Goal: Task Accomplishment & Management: Manage account settings

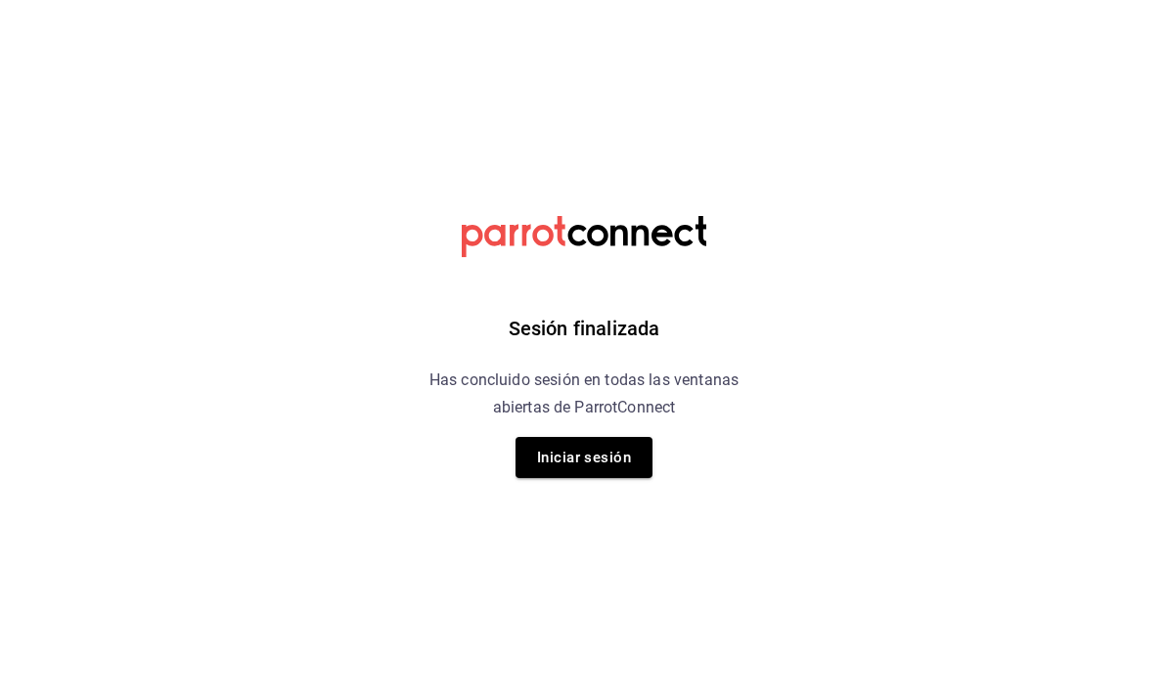
click at [610, 467] on button "Iniciar sesión" at bounding box center [583, 457] width 137 height 41
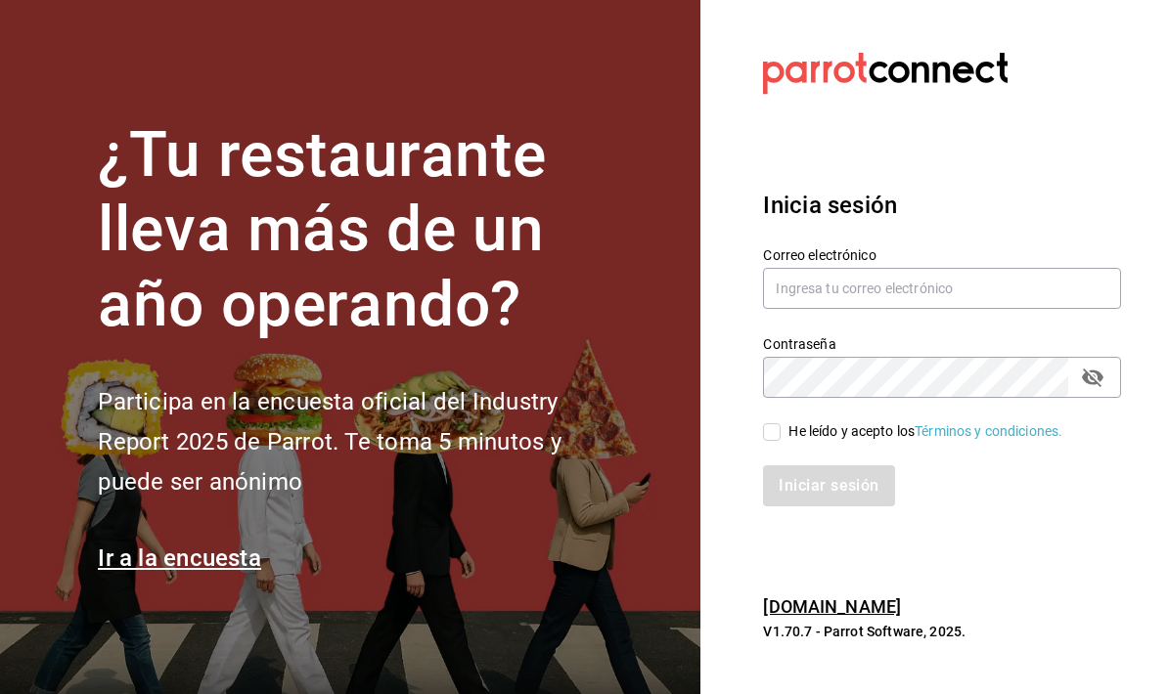
click at [793, 442] on div "He leído y acepto los Términos y condiciones." at bounding box center [925, 432] width 274 height 21
click at [780, 441] on input "He leído y acepto los Términos y condiciones." at bounding box center [772, 432] width 18 height 18
checkbox input "true"
click at [939, 309] on input "text" at bounding box center [942, 288] width 358 height 41
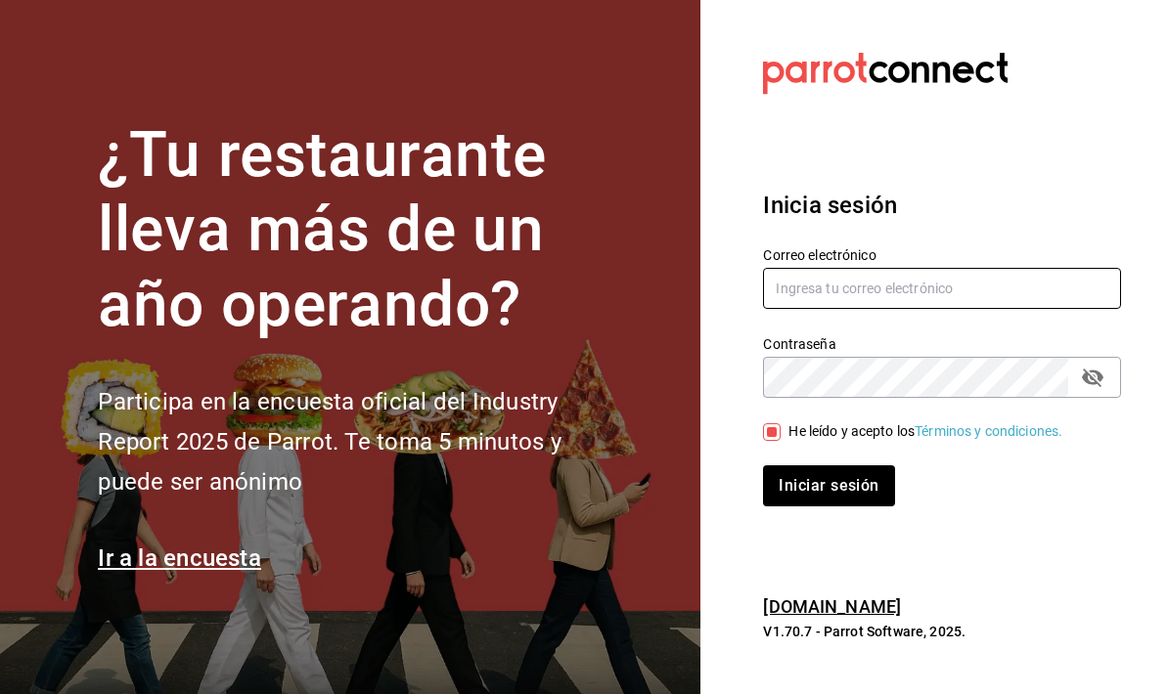
type input "[EMAIL_ADDRESS][DOMAIN_NAME]"
click at [874, 507] on button "Iniciar sesión" at bounding box center [829, 486] width 133 height 41
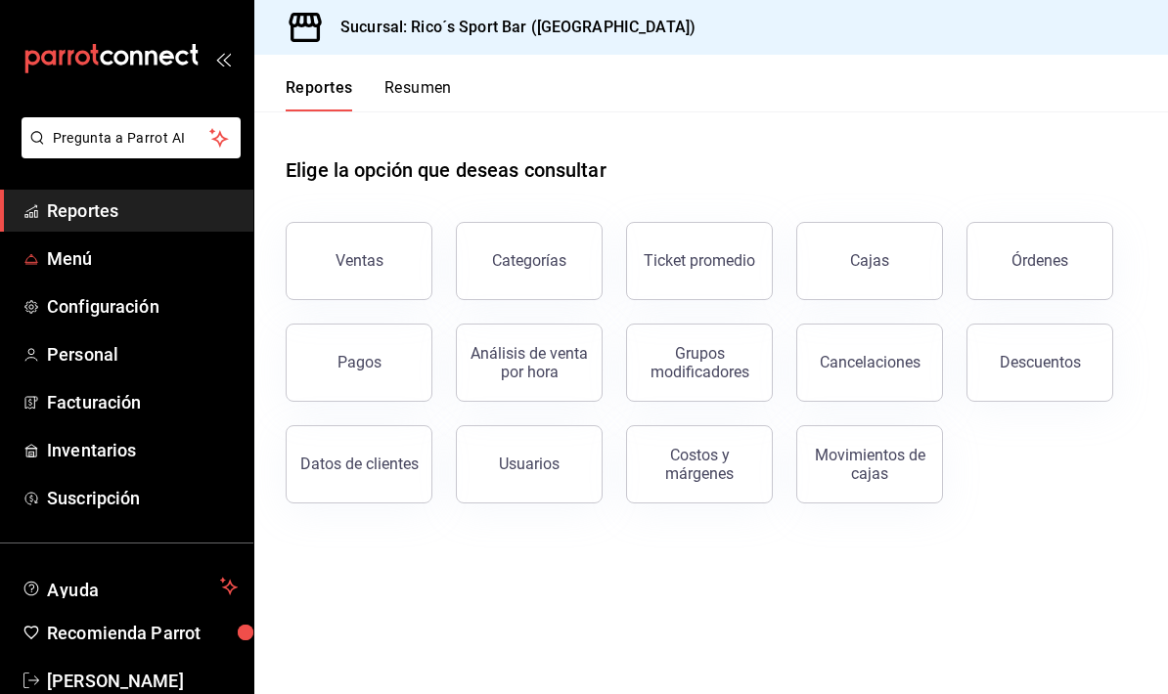
click at [165, 261] on span "Menú" at bounding box center [142, 258] width 191 height 26
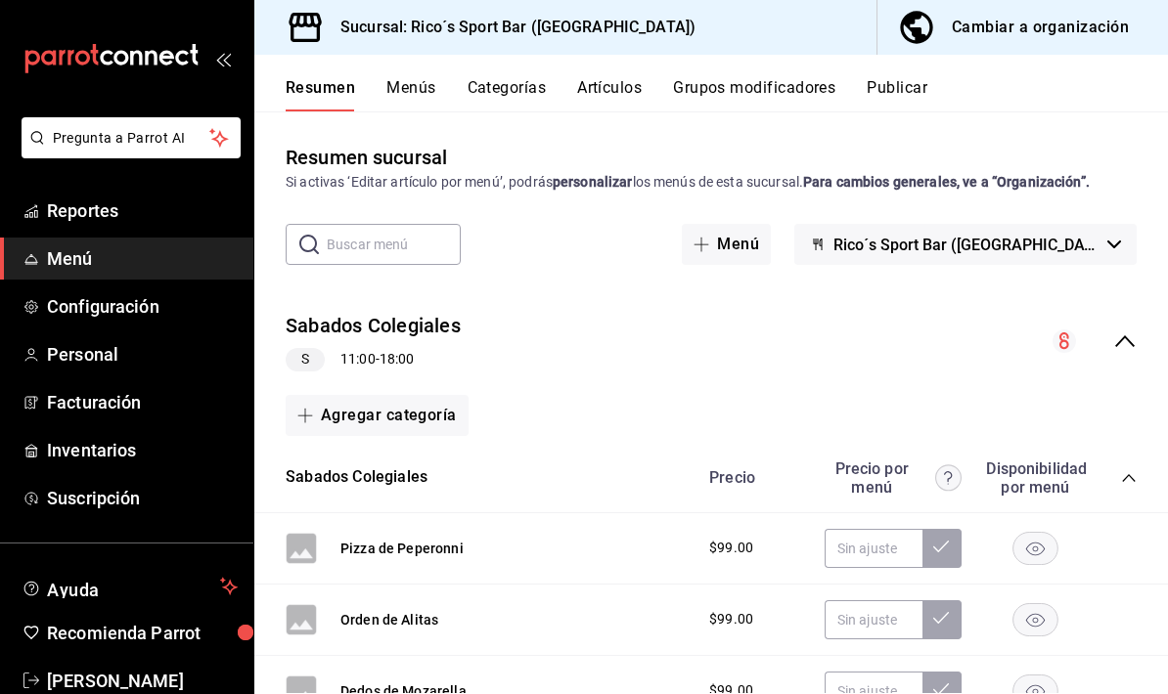
click at [400, 245] on input "text" at bounding box center [394, 244] width 134 height 39
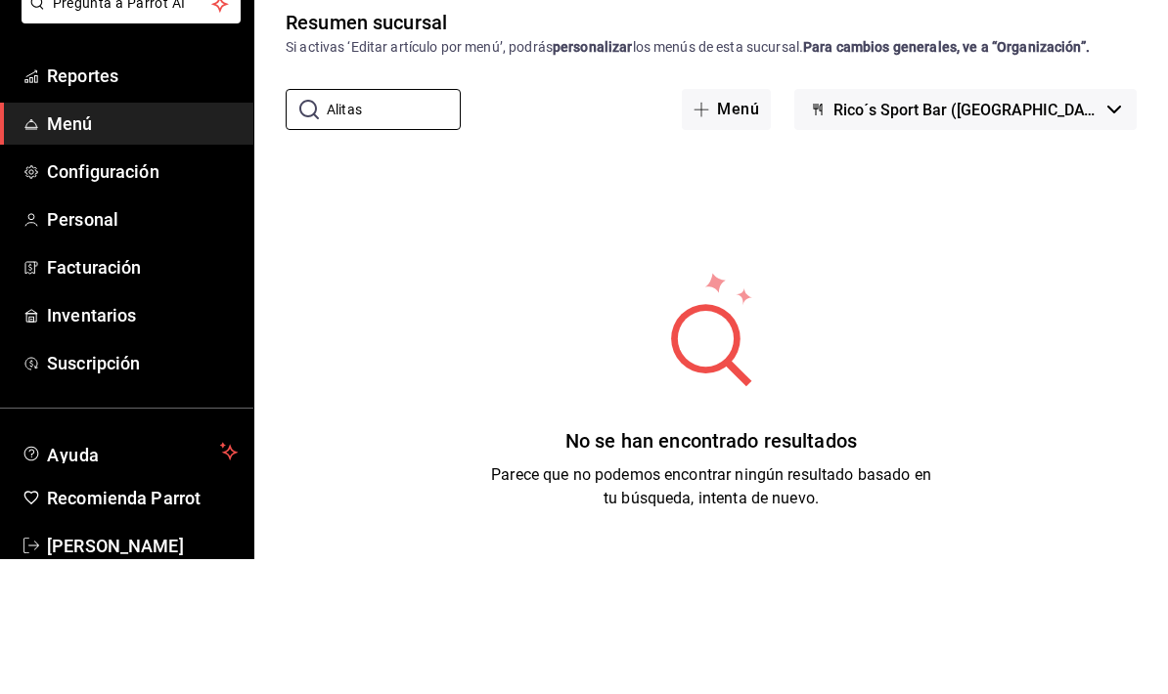
click at [1032, 281] on div "No se han encontrado resultados Parece que no podemos encontrar ningún resultad…" at bounding box center [710, 525] width 913 height 489
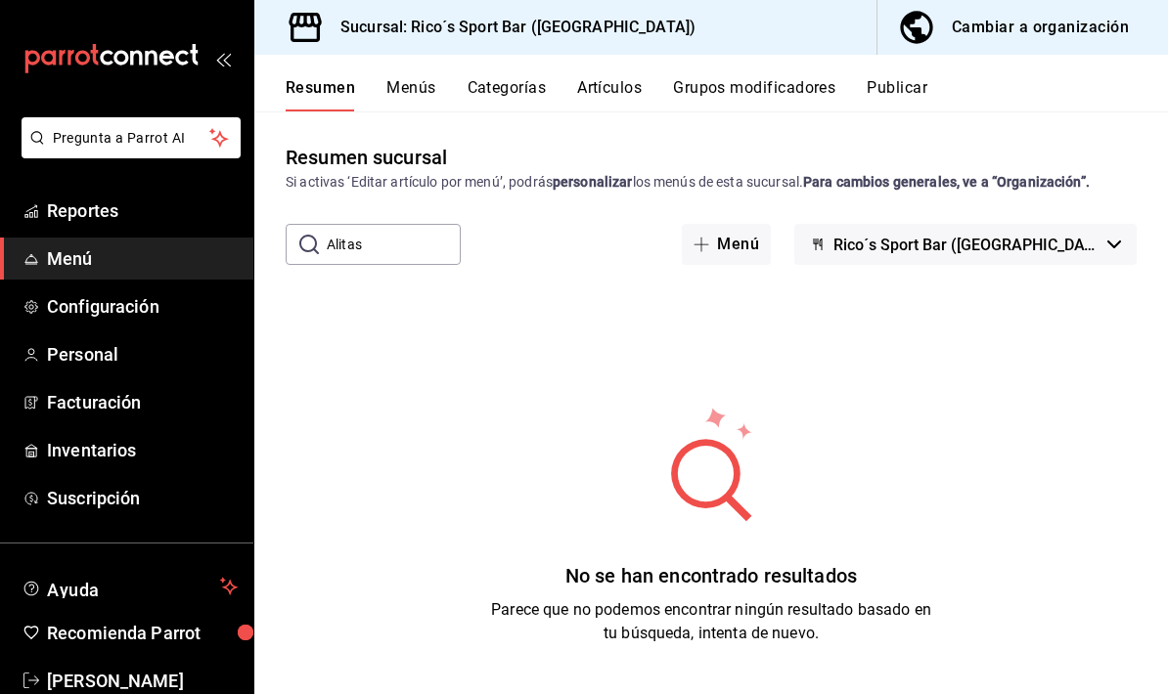
click at [448, 225] on input "Alitas" at bounding box center [394, 244] width 134 height 39
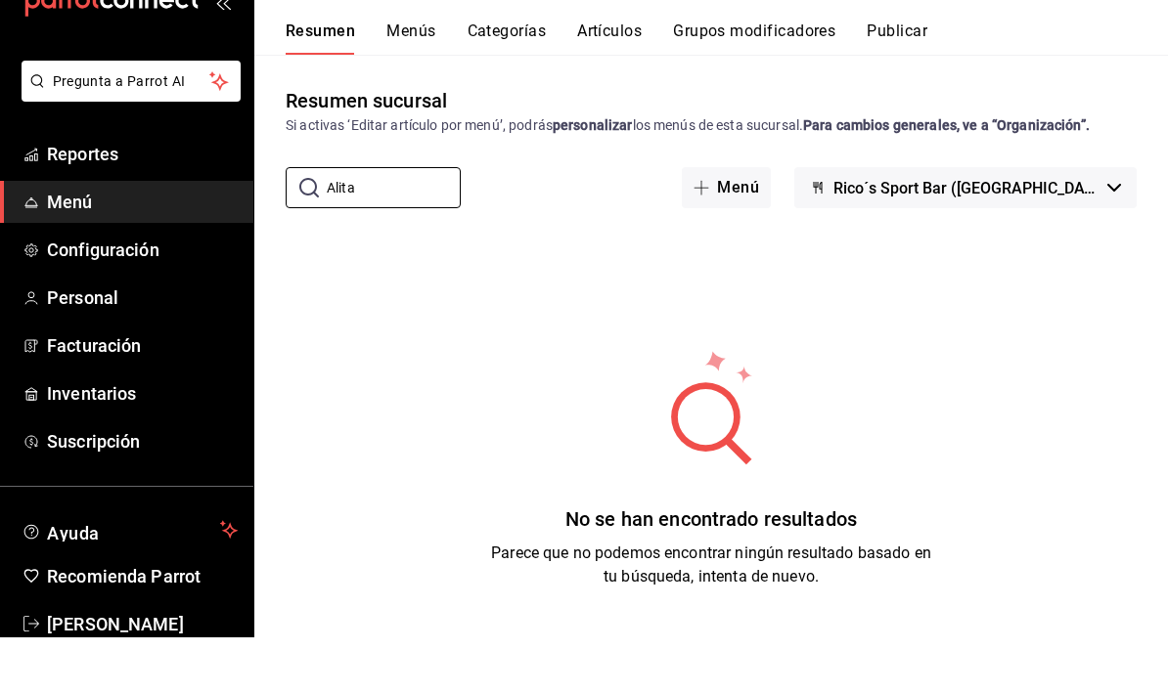
click at [1016, 281] on div "No se han encontrado resultados Parece que no podemos encontrar ningún resultad…" at bounding box center [710, 525] width 913 height 489
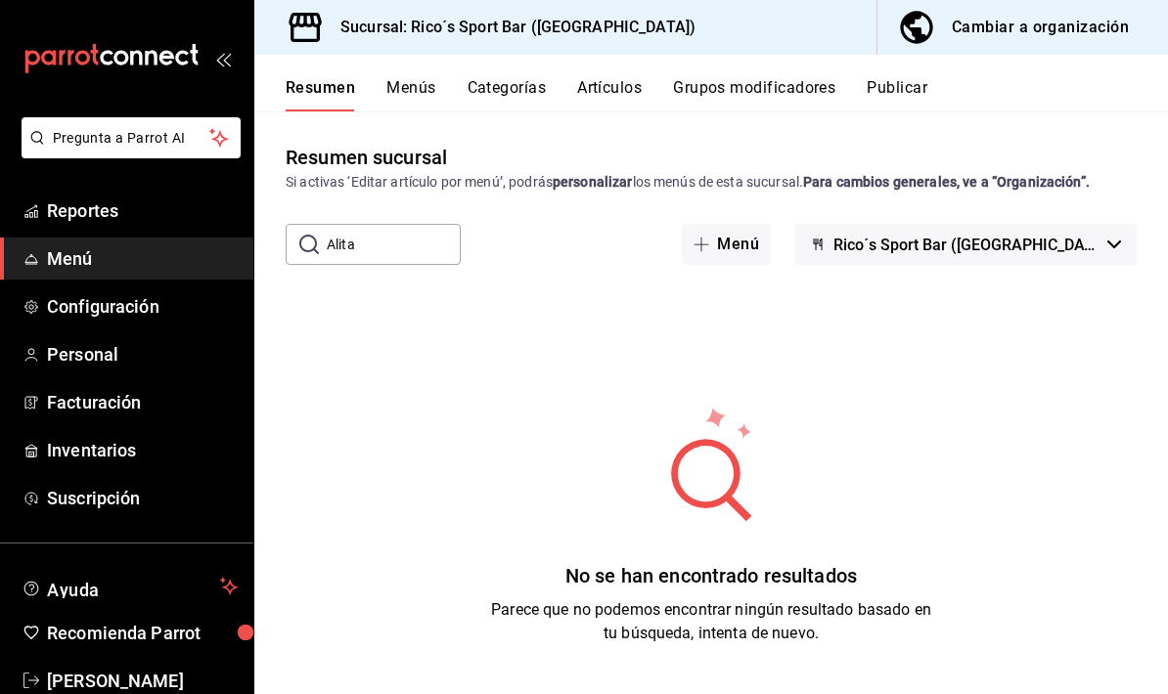
click at [418, 225] on input "Alita" at bounding box center [394, 244] width 134 height 39
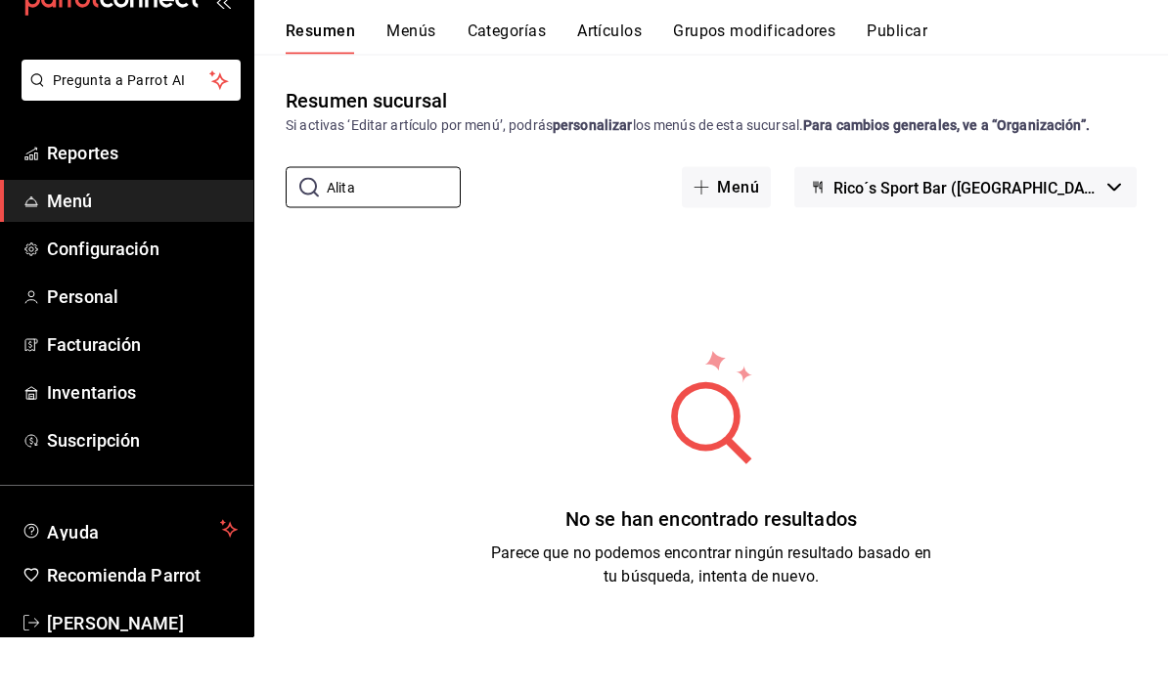
click at [437, 225] on input "Alita" at bounding box center [394, 244] width 134 height 39
type input "A"
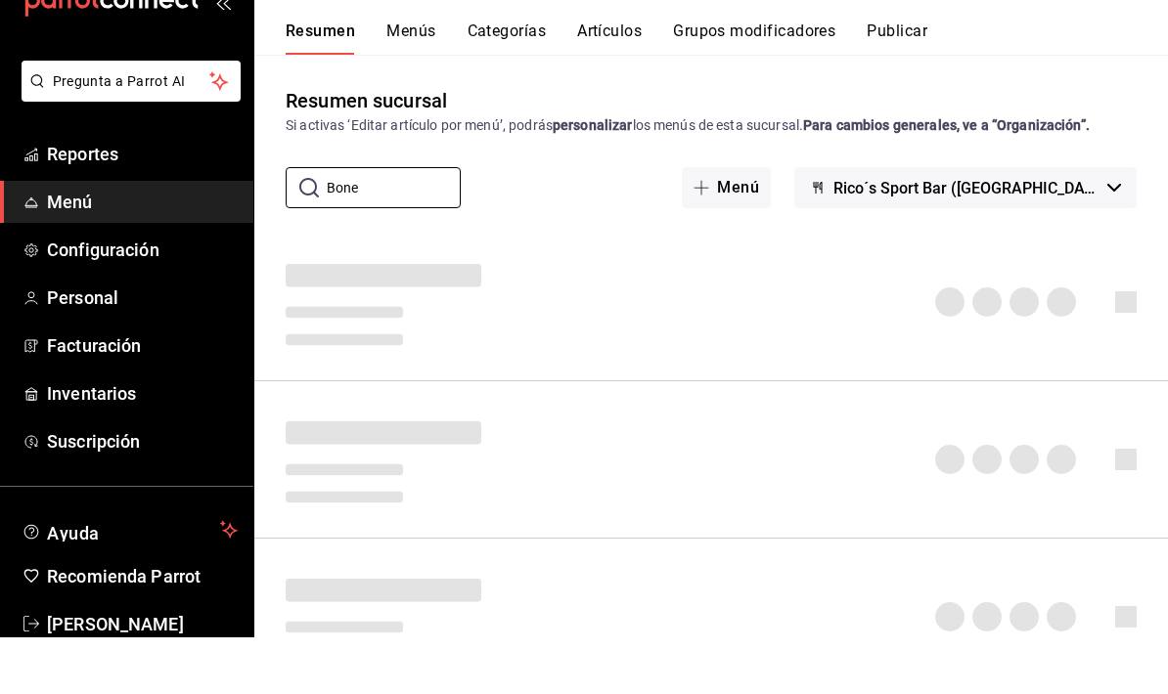
type input "Bone"
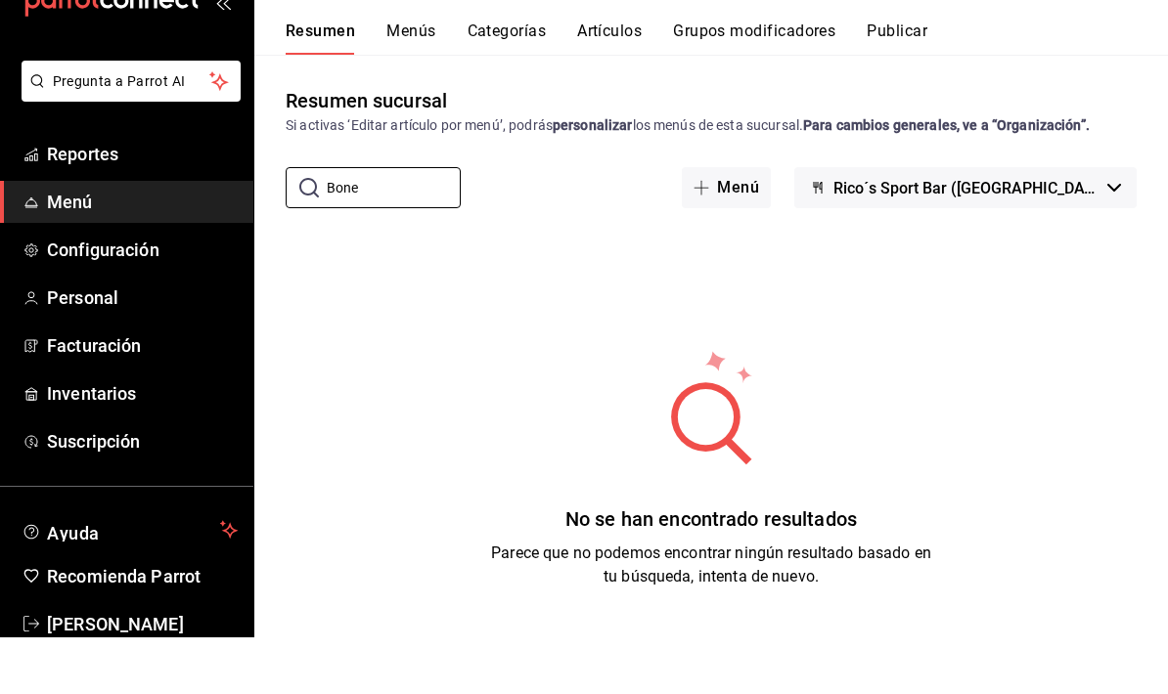
click at [1000, 281] on div "No se han encontrado resultados Parece que no podemos encontrar ningún resultad…" at bounding box center [710, 525] width 913 height 489
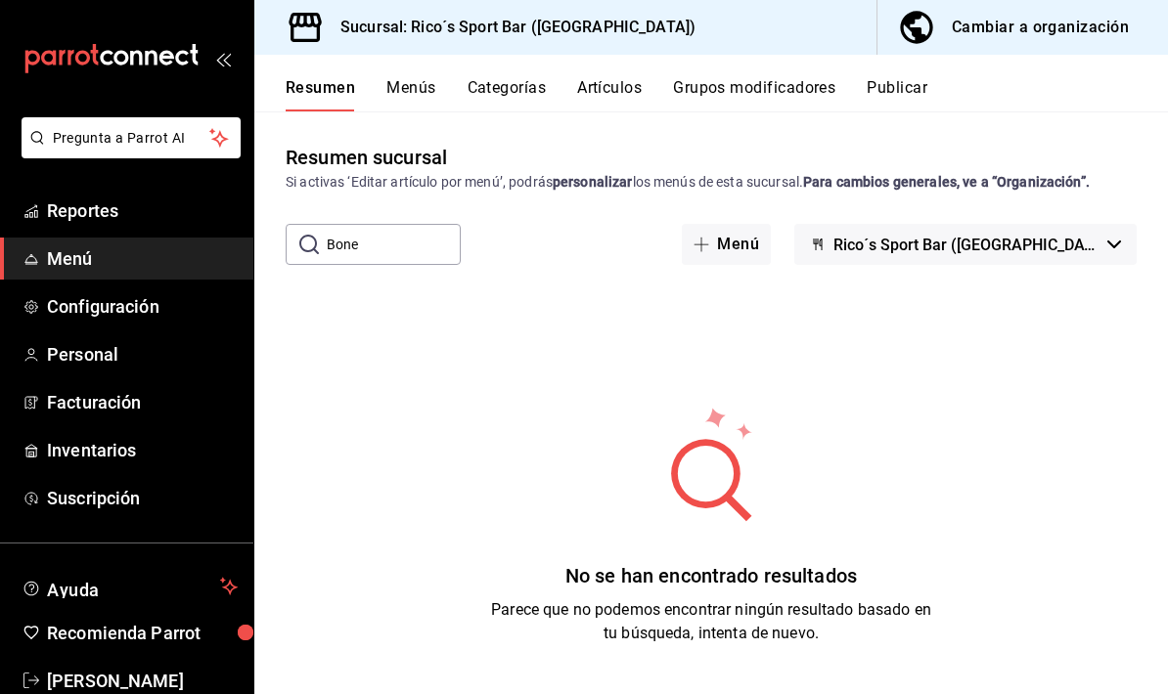
scroll to position [0, 0]
click at [613, 85] on button "Artículos" at bounding box center [609, 94] width 65 height 33
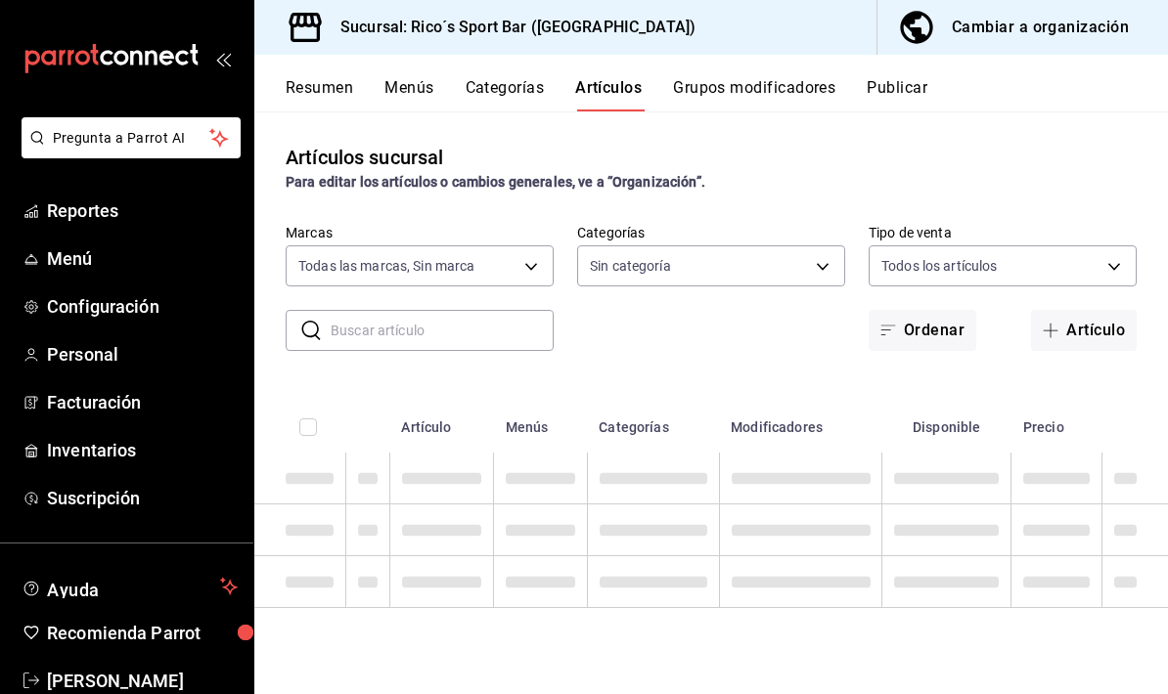
type input "d59757a6-6c4d-4808-9b22-f27a760eaad7"
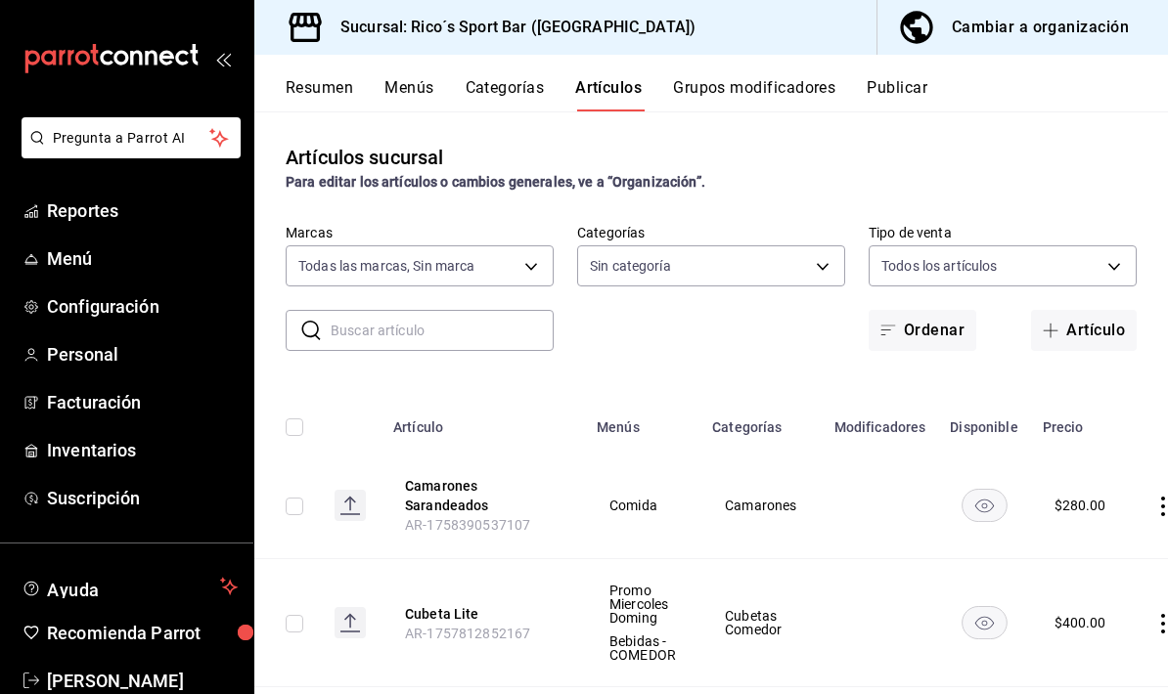
type input "a609f0f1-474f-4742-9420-4a94e5115f1b,7de43e81-fefc-4752-87d9-653373a6db06,dc9f1…"
click at [482, 342] on input "text" at bounding box center [442, 330] width 223 height 39
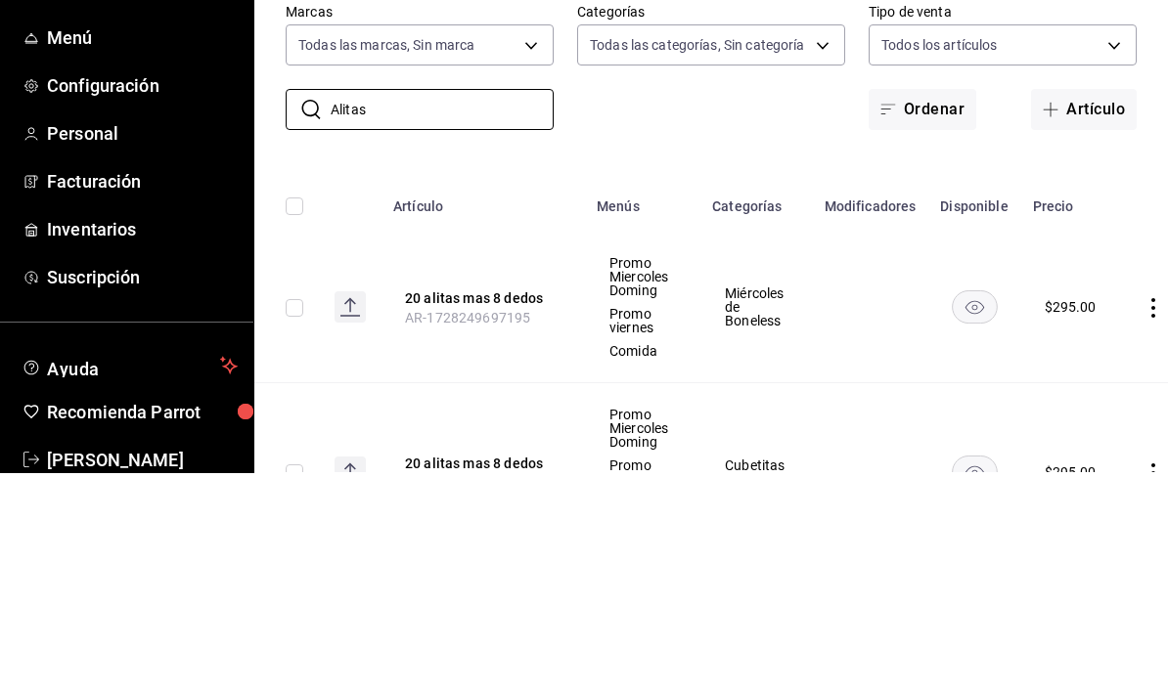
click at [968, 155] on div "Artículos sucursal Para editar los artículos o cambios generales, ve a “Organiz…" at bounding box center [710, 402] width 913 height 582
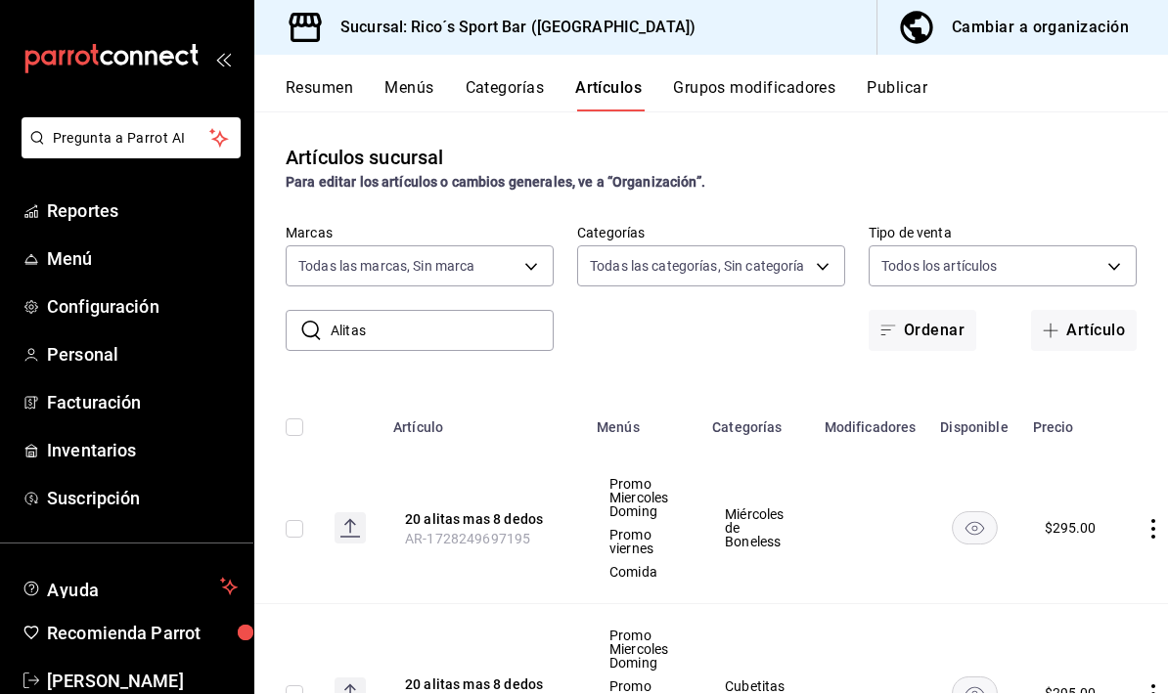
click at [481, 311] on input "Alitas" at bounding box center [442, 330] width 223 height 39
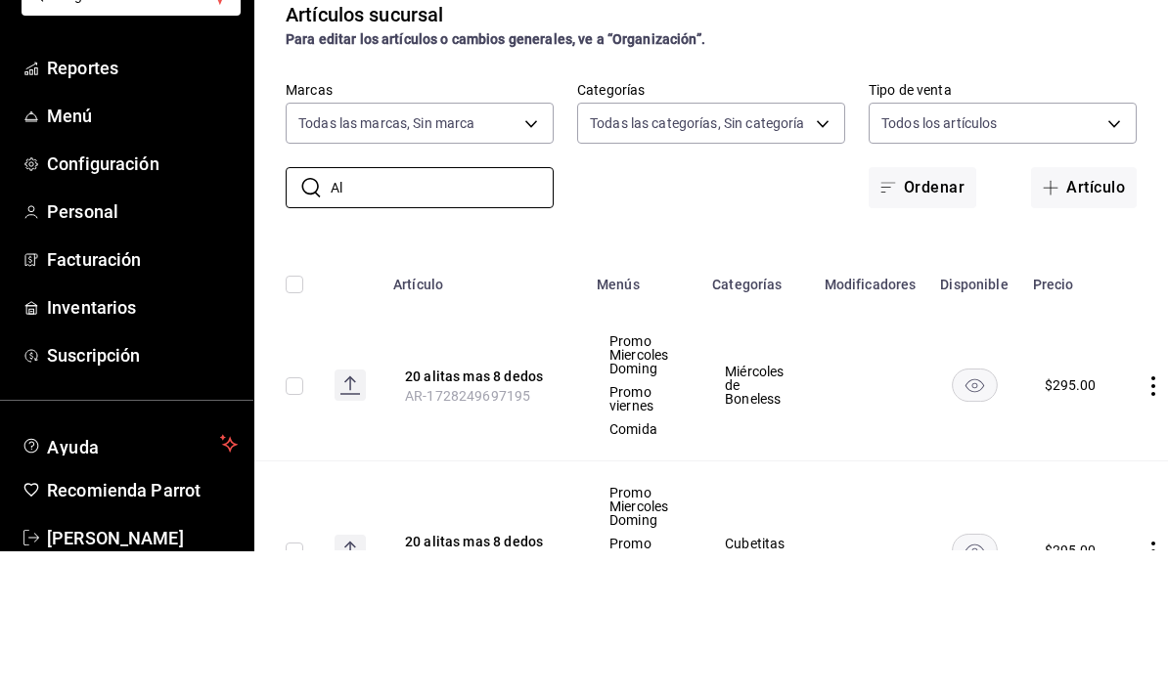
type input "A"
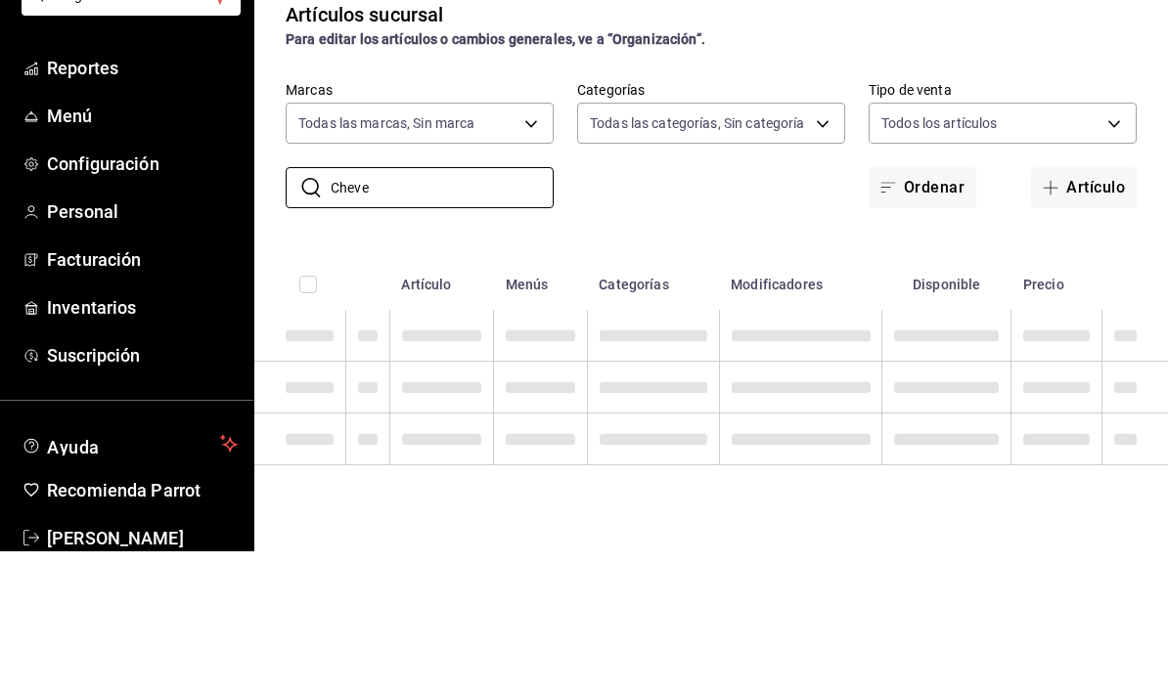
type input "Cheve"
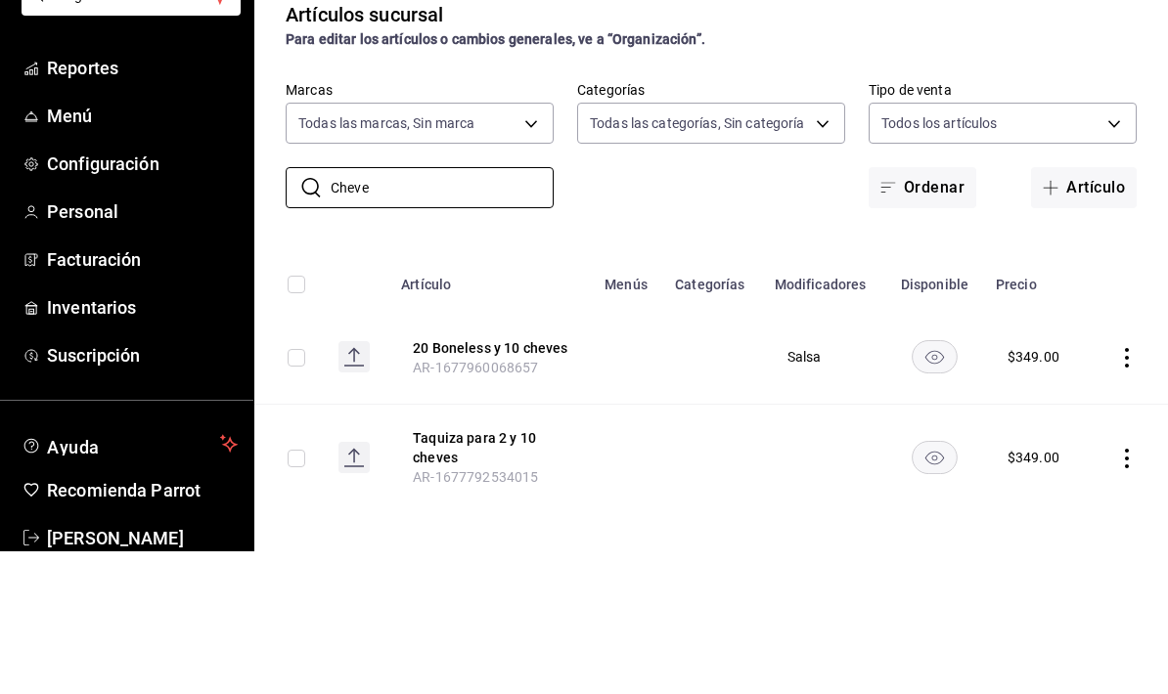
click at [912, 390] on th "Disponible" at bounding box center [934, 421] width 99 height 63
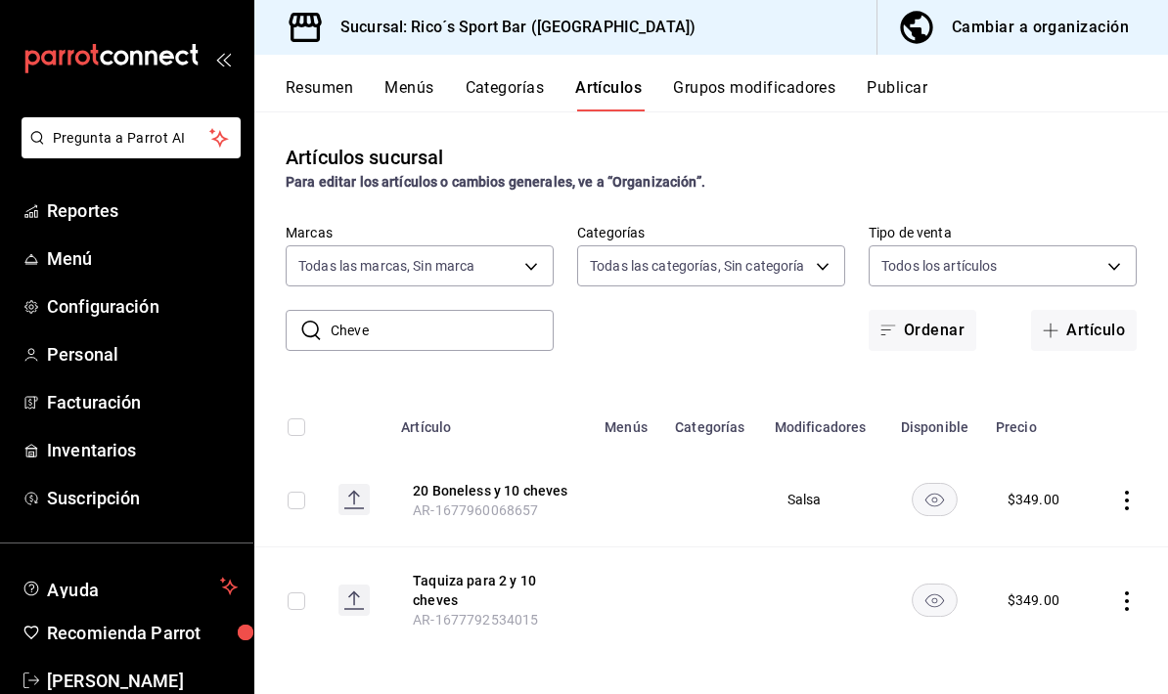
click at [1135, 491] on icon "actions" at bounding box center [1127, 501] width 20 height 20
click at [1077, 466] on span "Editar" at bounding box center [1068, 467] width 51 height 21
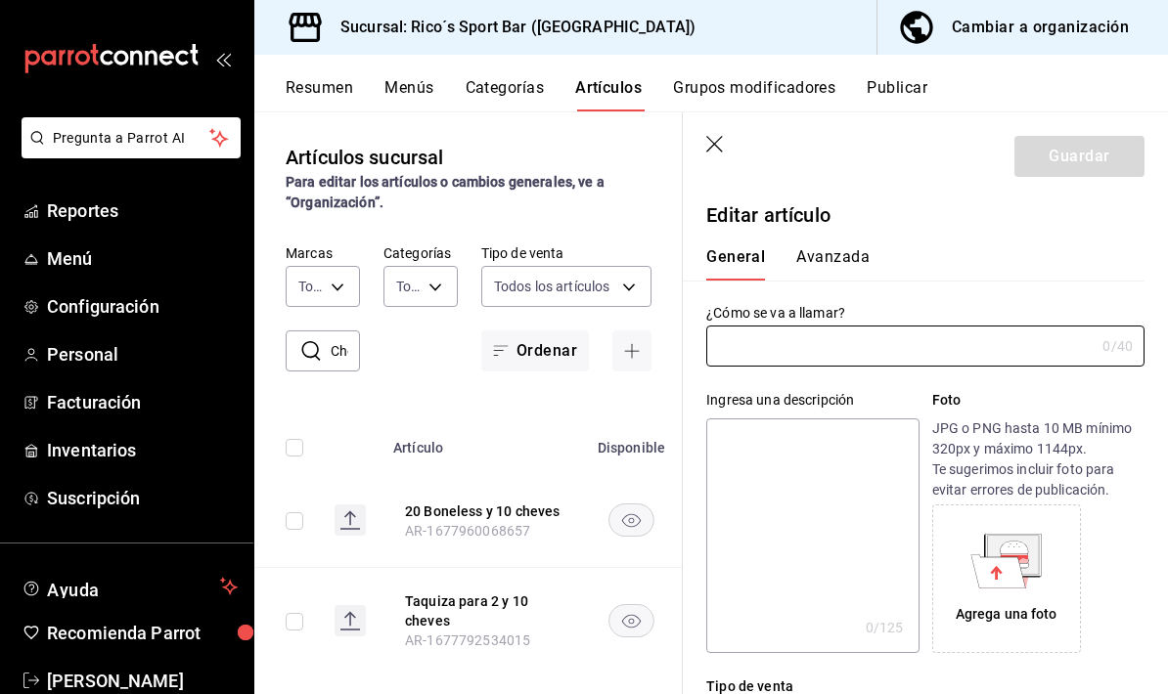
type input "20 Boneless y 10 cheves"
type input "$349.00"
type input "AR-1677960068657"
click at [936, 347] on input "20 Boneless y 10 cheves" at bounding box center [896, 346] width 380 height 39
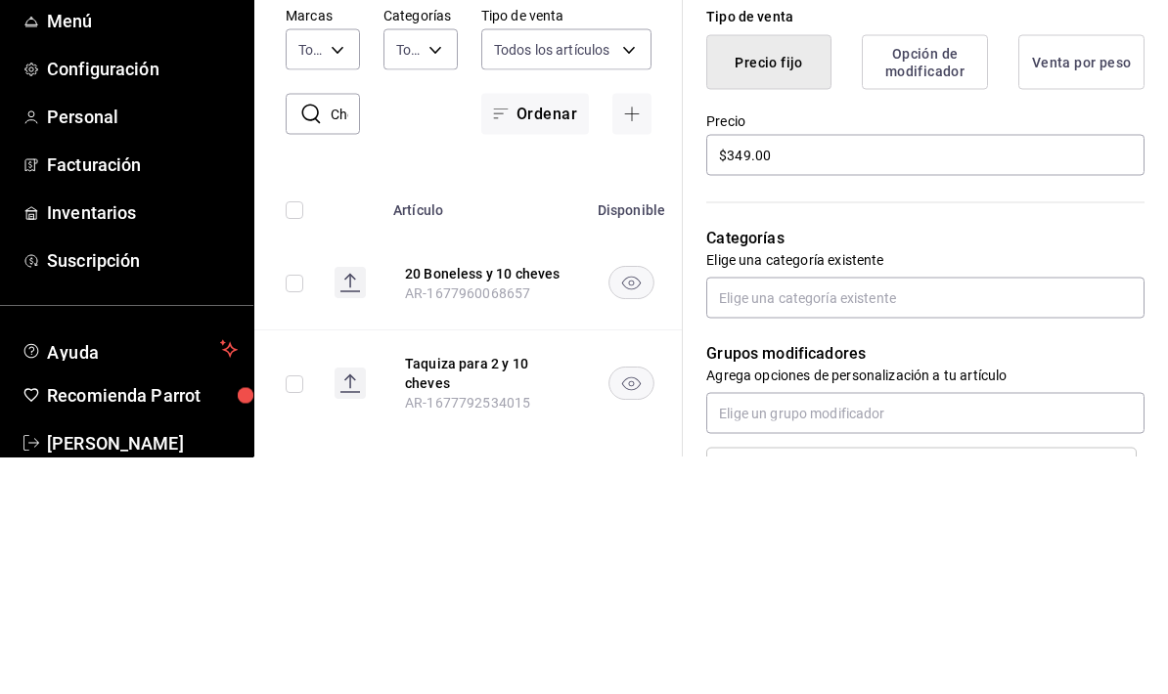
scroll to position [447, 0]
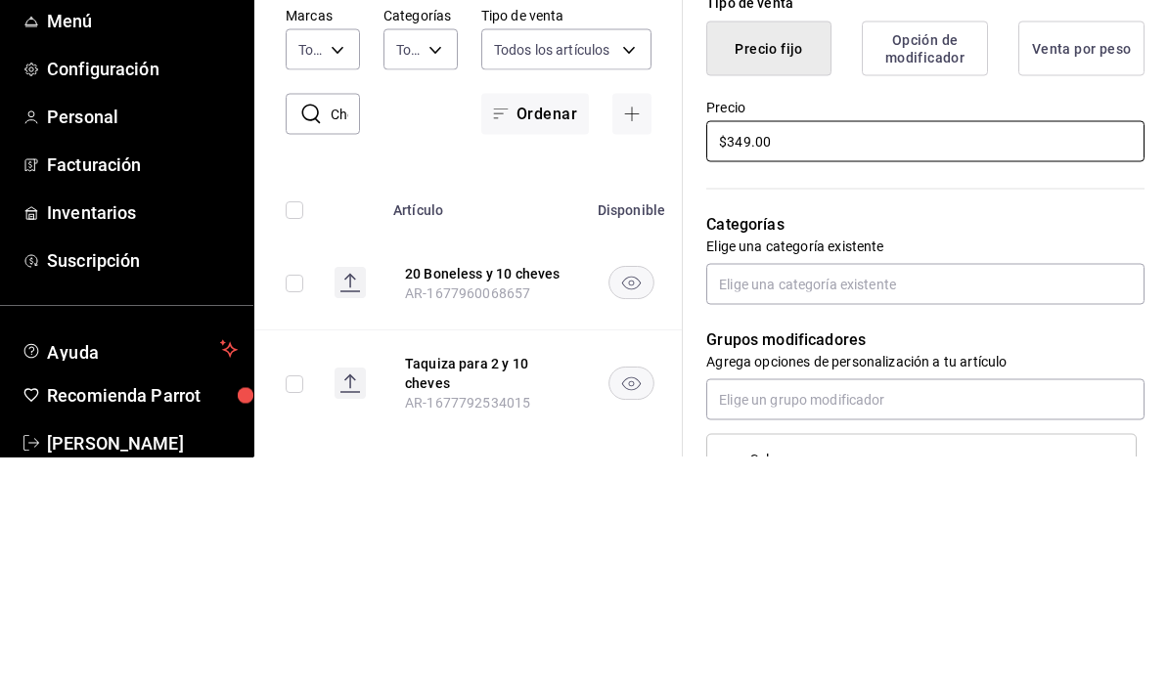
click at [958, 358] on input "$349.00" at bounding box center [925, 378] width 438 height 41
type input "$394.00"
click at [884, 402] on div "Categorías Elige una categoría existente" at bounding box center [914, 472] width 462 height 140
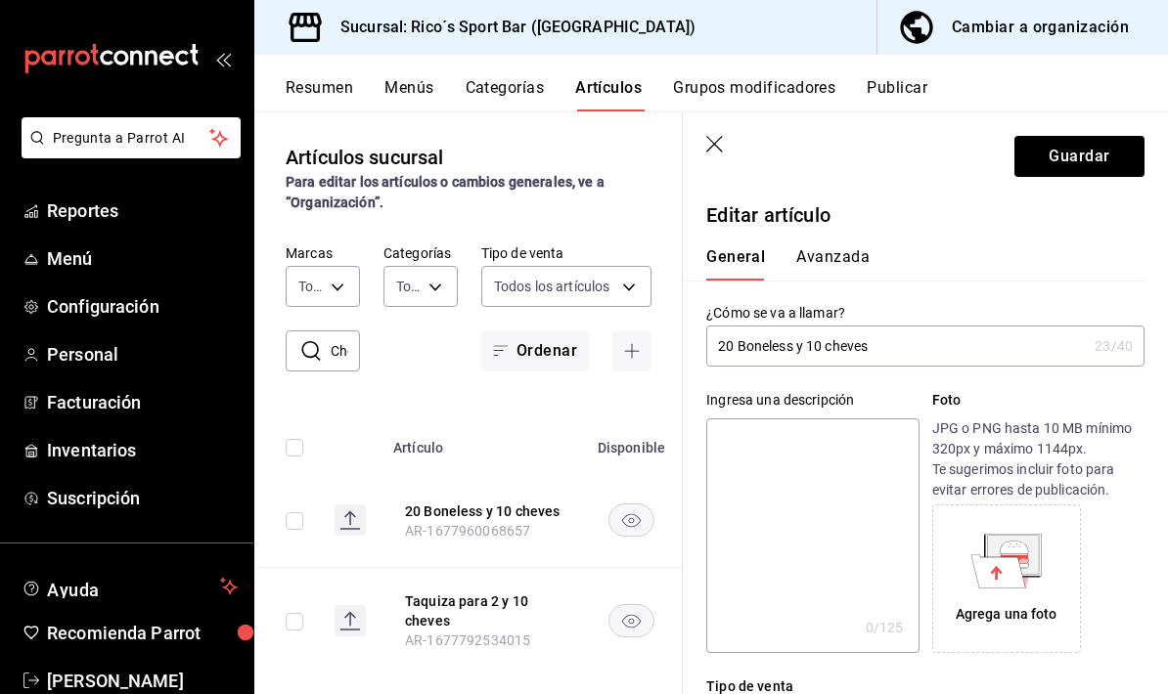
scroll to position [0, 0]
click at [798, 348] on input "20 Boneless y 10 cheves" at bounding box center [896, 346] width 380 height 39
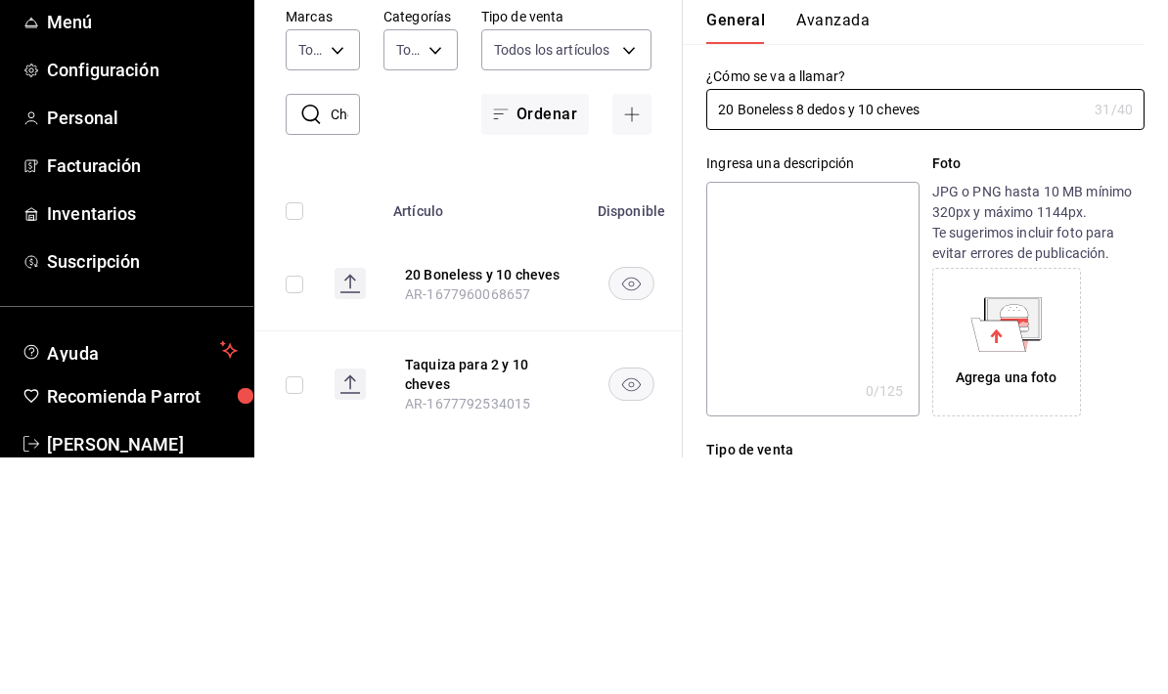
click at [1028, 304] on div "¿Cómo se va a llamar? 20 Boneless 8 dedos y 10 cheves 31 /40 ¿Cómo se va a llam…" at bounding box center [925, 335] width 438 height 63
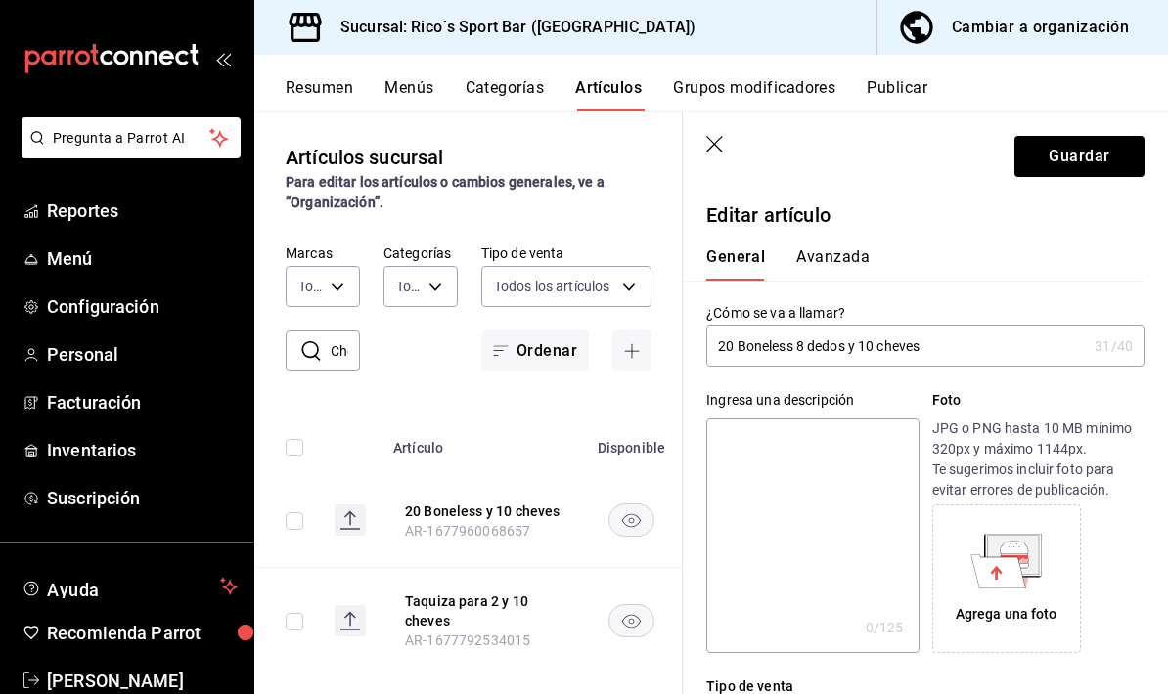
click at [983, 345] on input "20 Boneless 8 dedos y 10 cheves" at bounding box center [896, 346] width 380 height 39
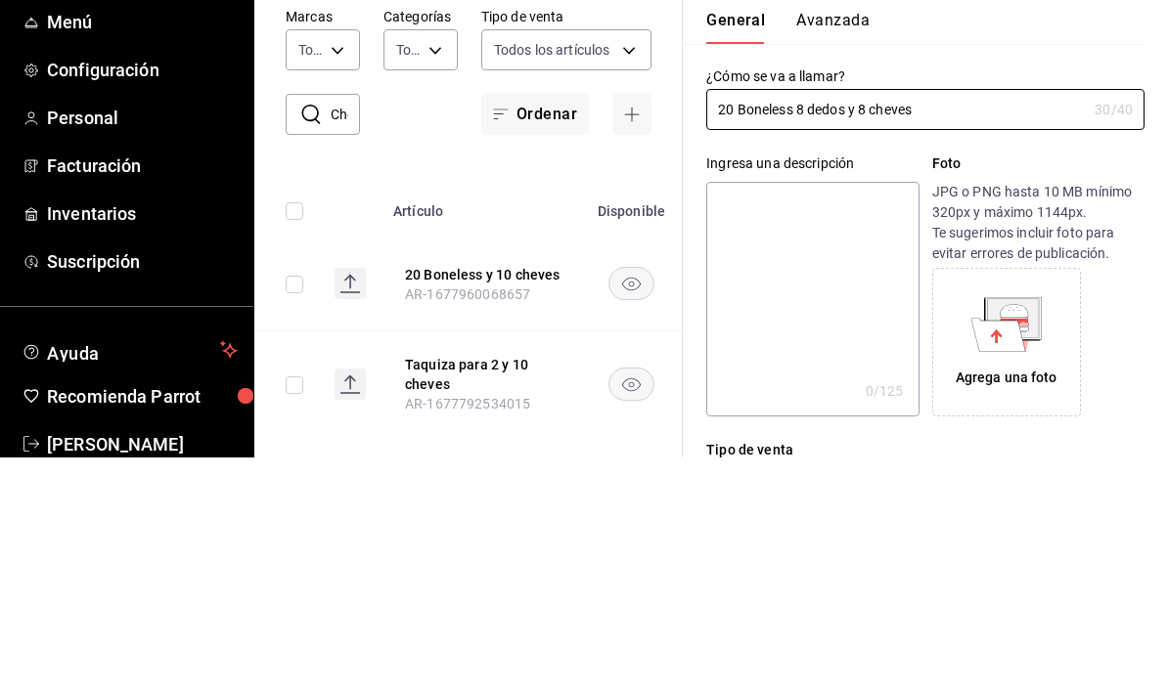
type input "20 Boneless 8 dedos y 8 cheves"
click at [1086, 390] on p "Foto" at bounding box center [1038, 400] width 212 height 21
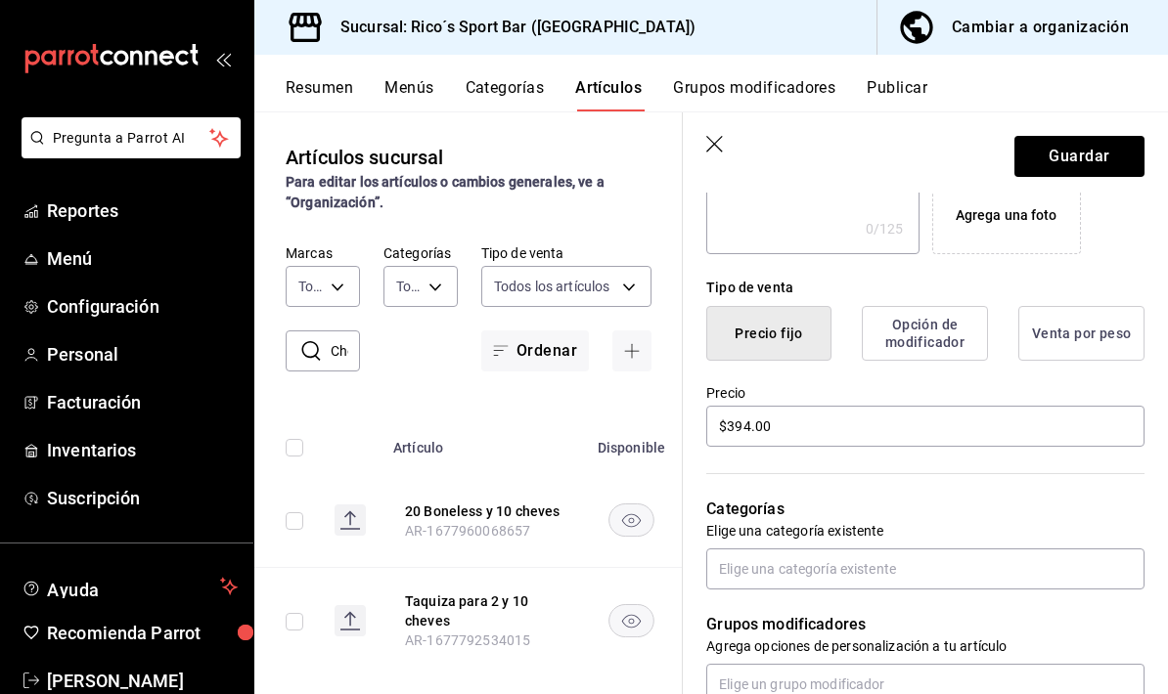
scroll to position [393, 0]
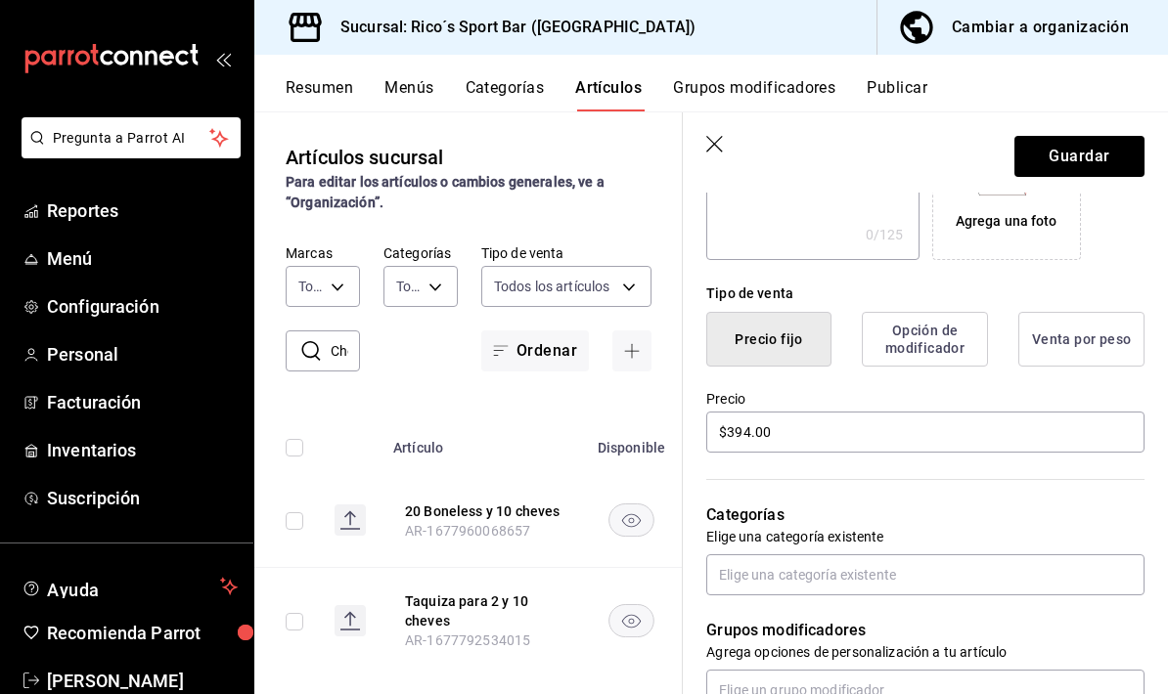
click at [963, 335] on button "Opción de modificador" at bounding box center [925, 339] width 126 height 55
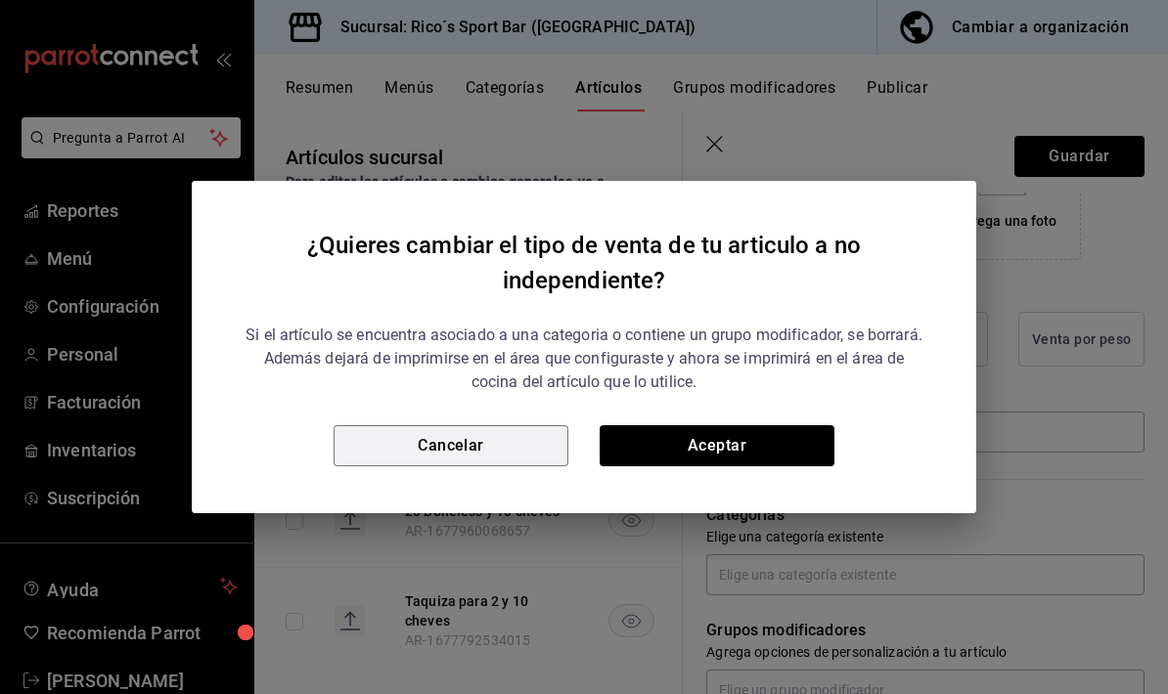
click at [523, 453] on button "Cancelar" at bounding box center [451, 445] width 235 height 41
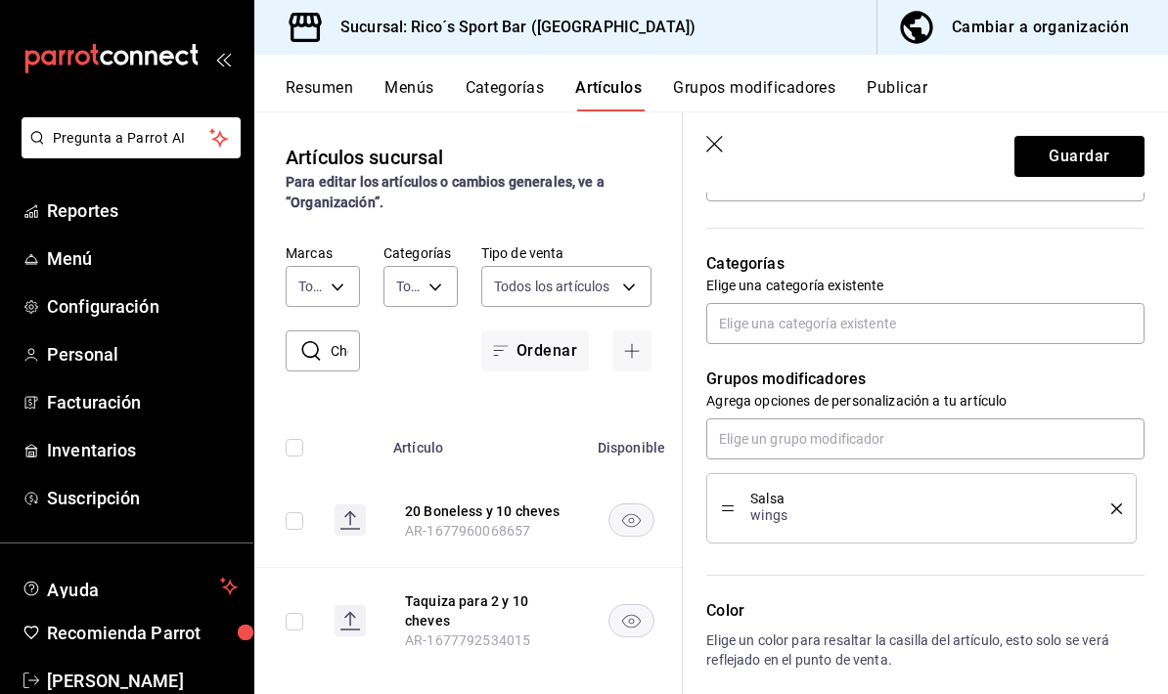
scroll to position [646, 0]
click at [1092, 154] on button "Guardar" at bounding box center [1079, 156] width 130 height 41
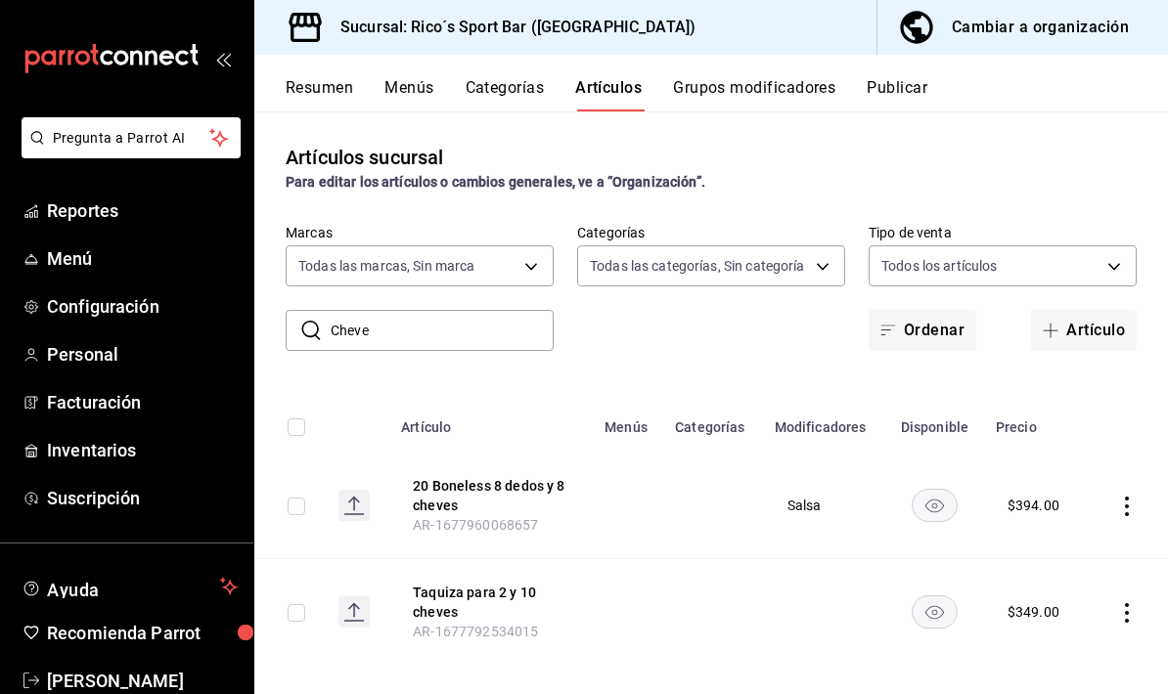
click at [491, 583] on button "Taquiza para 2 y 10 cheves" at bounding box center [491, 602] width 156 height 39
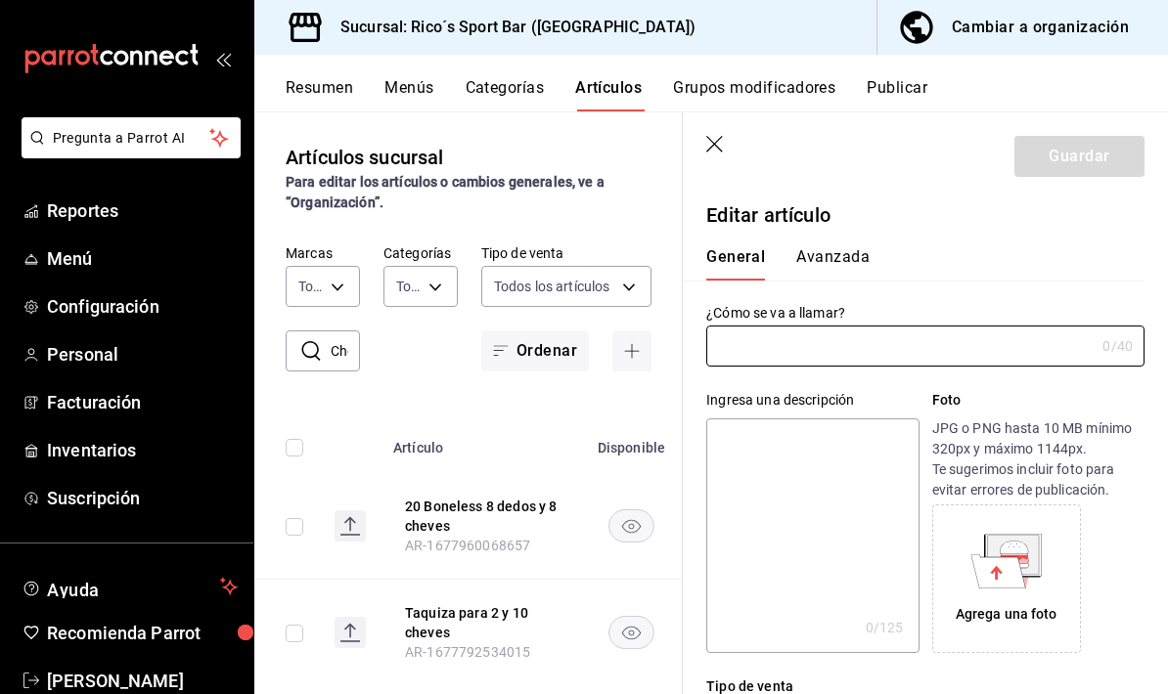
type input "Taquiza para 2 y 10 cheves"
type input "$349.00"
type input "AR-1677792534015"
click at [937, 345] on input "Taquiza para 2 y 10 cheves" at bounding box center [896, 346] width 380 height 39
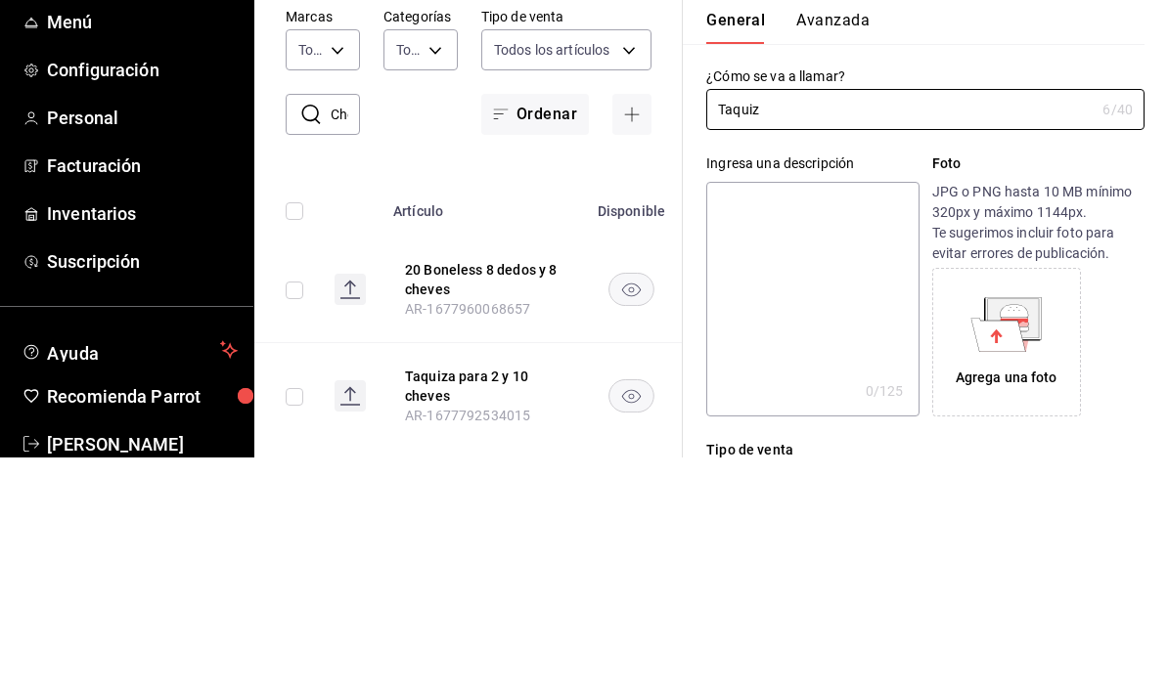
type input "Taqui"
type input "20 alitas 8 dedos y 8 cheves"
click at [1068, 390] on p "Foto" at bounding box center [1038, 400] width 212 height 21
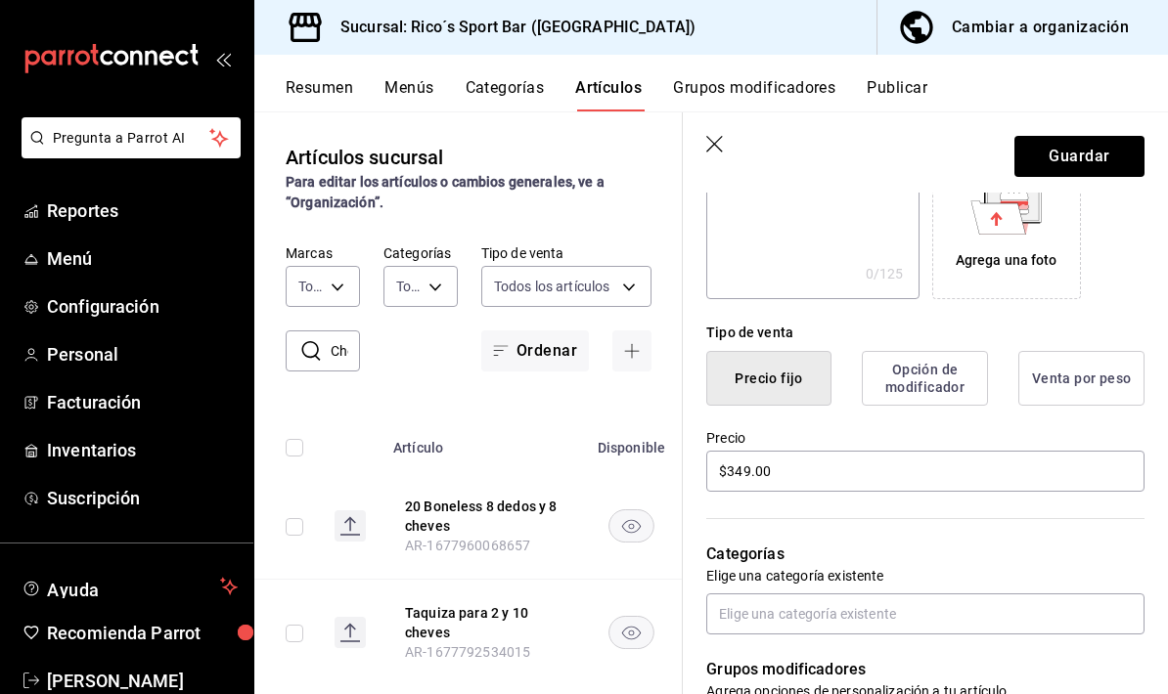
scroll to position [400, 0]
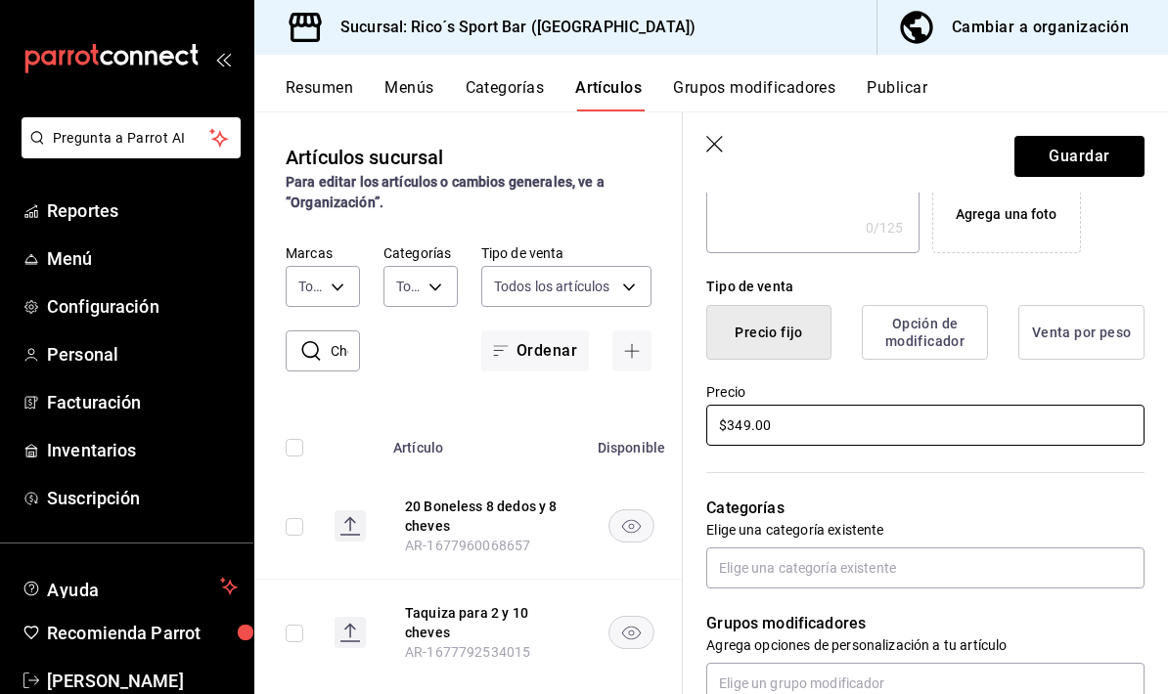
click at [915, 421] on input "$349.00" at bounding box center [925, 425] width 438 height 41
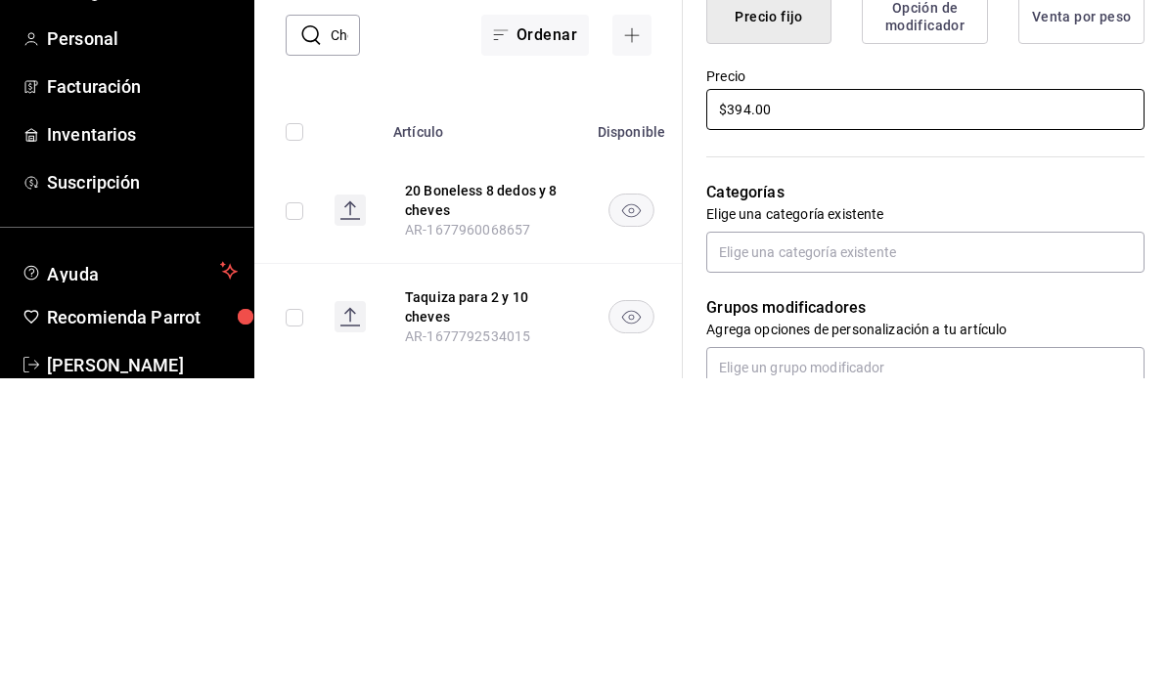
type input "$394.00"
click at [967, 497] on p "Categorías" at bounding box center [925, 508] width 438 height 23
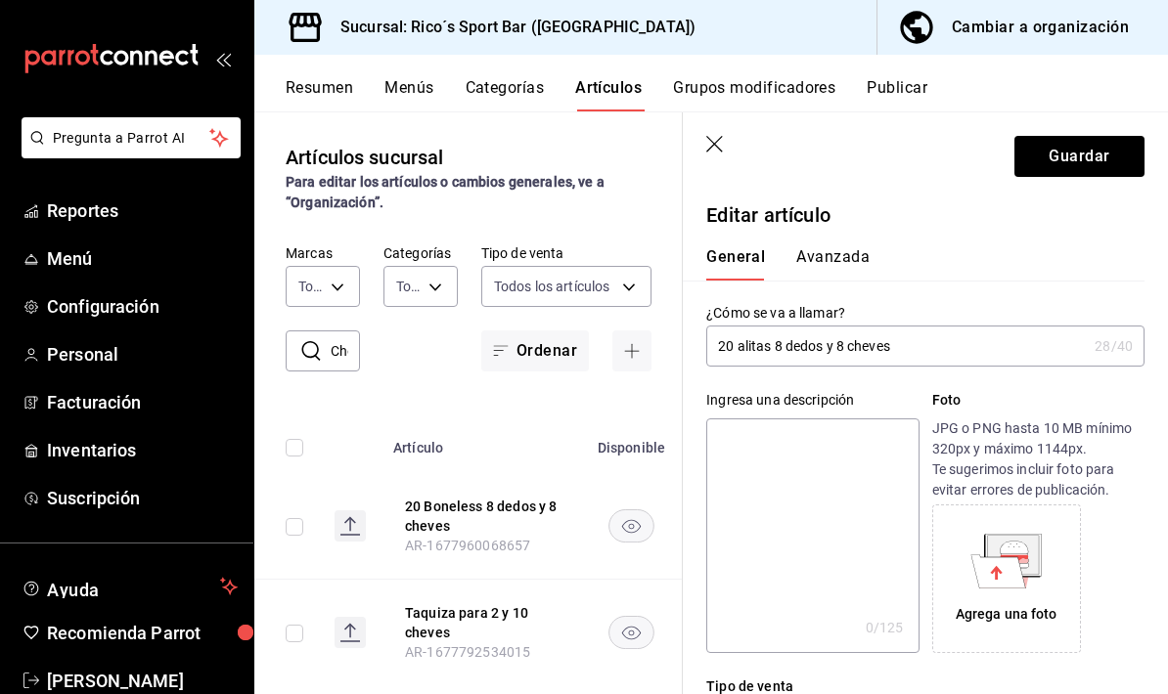
scroll to position [0, 0]
click at [1122, 144] on button "Guardar" at bounding box center [1079, 156] width 130 height 41
